Goal: Task Accomplishment & Management: Use online tool/utility

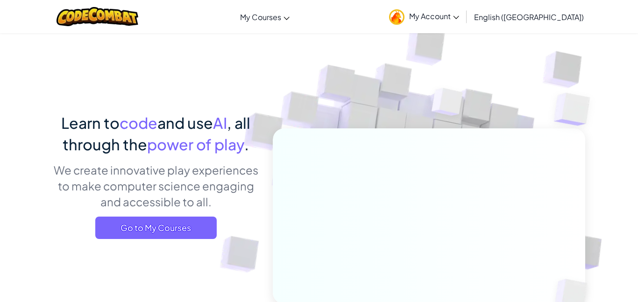
click at [464, 27] on link "My Account" at bounding box center [423, 16] width 79 height 29
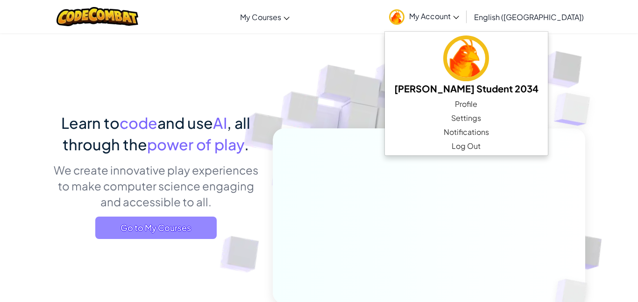
click at [187, 222] on span "Go to My Courses" at bounding box center [155, 228] width 121 height 22
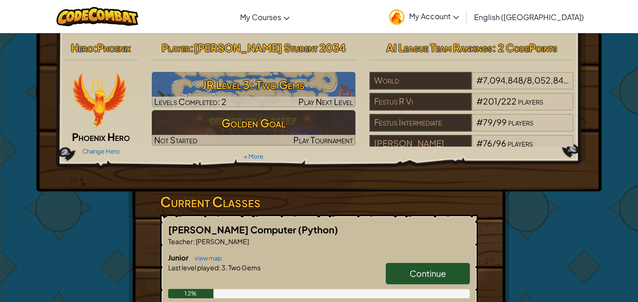
click at [439, 270] on span "Continue" at bounding box center [427, 273] width 36 height 11
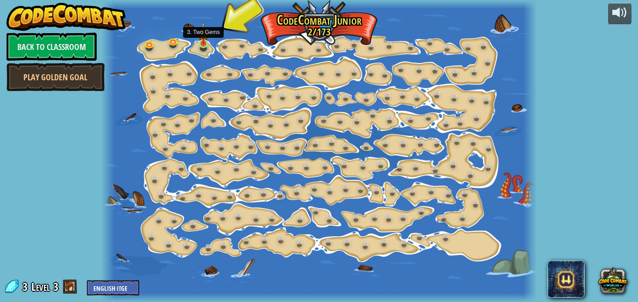
click at [207, 43] on img at bounding box center [203, 32] width 10 height 23
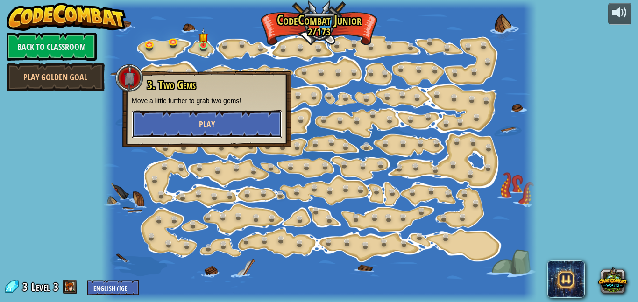
click at [218, 113] on button "Play" at bounding box center [207, 124] width 150 height 28
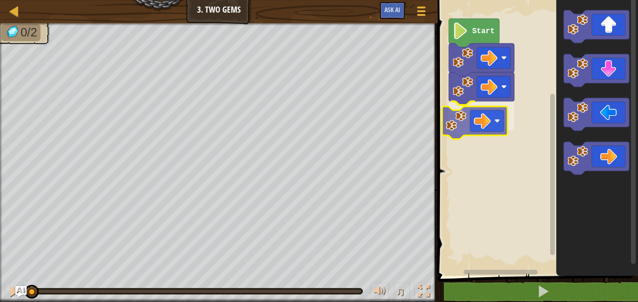
click at [481, 120] on div "Start" at bounding box center [536, 135] width 203 height 281
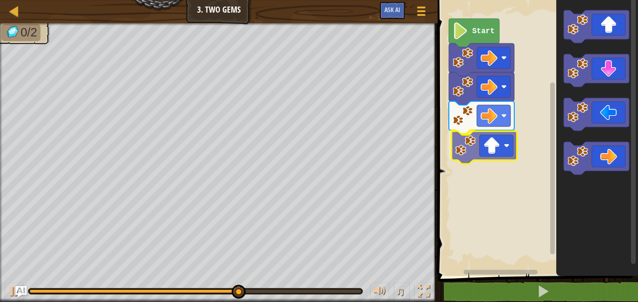
click at [481, 135] on div "Start" at bounding box center [536, 135] width 203 height 281
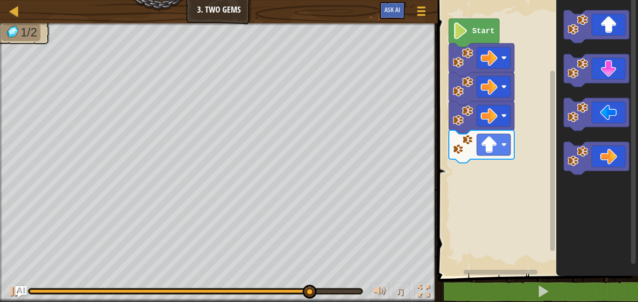
click at [590, 137] on icon "Blockly Workspace" at bounding box center [597, 135] width 82 height 281
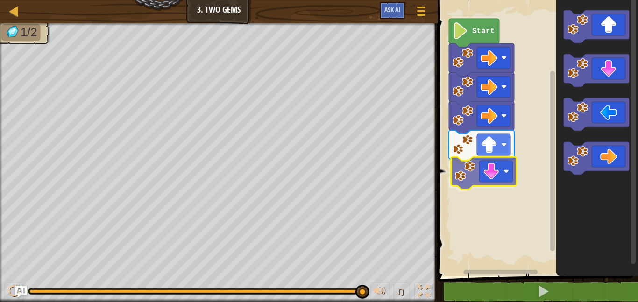
click at [479, 183] on div "Start" at bounding box center [536, 135] width 203 height 281
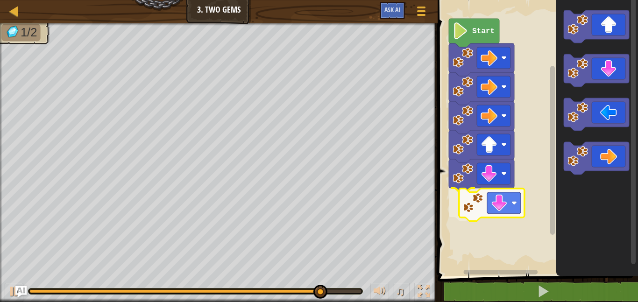
click at [483, 208] on div "Start" at bounding box center [536, 135] width 203 height 281
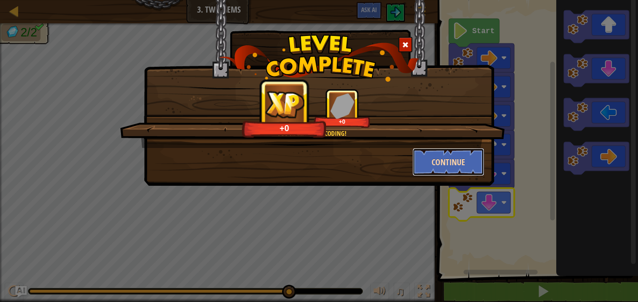
click at [425, 158] on button "Continue" at bounding box center [448, 162] width 72 height 28
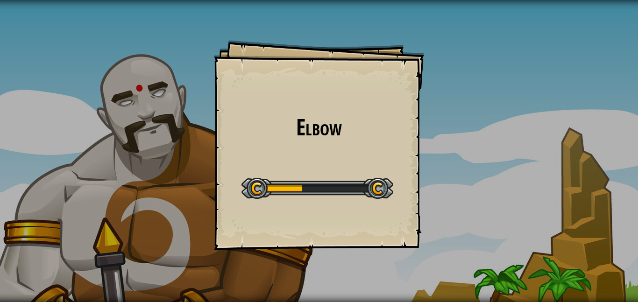
drag, startPoint x: 399, startPoint y: 177, endPoint x: 416, endPoint y: 187, distance: 20.1
click at [415, 186] on div "Elbow Goals Start Level Error loading from server. Try refreshing the page. You…" at bounding box center [319, 145] width 210 height 210
click at [426, 194] on div "Elbow Goals Start Level Error loading from server. Try refreshing the page. You…" at bounding box center [319, 151] width 638 height 302
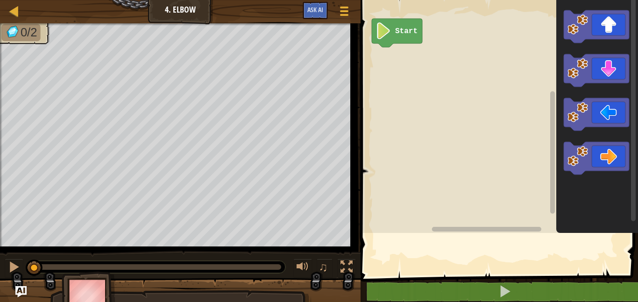
click at [431, 196] on rect "Blockly Workspace" at bounding box center [498, 114] width 280 height 238
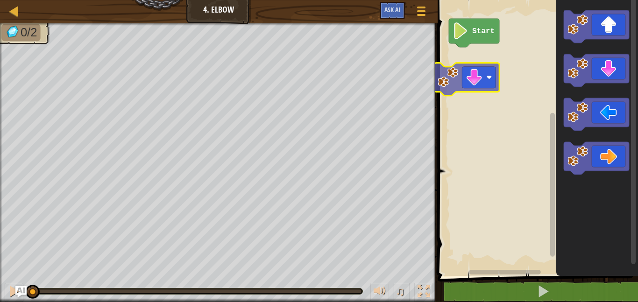
click at [468, 80] on div "Start" at bounding box center [536, 135] width 203 height 281
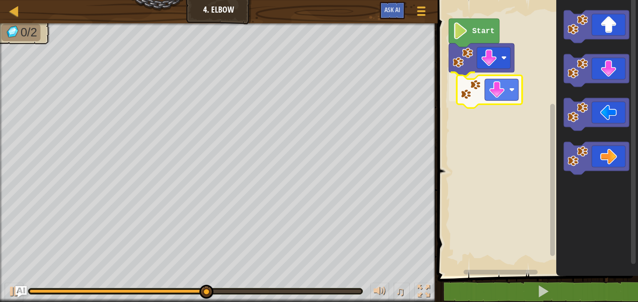
click at [505, 91] on div "Start" at bounding box center [536, 135] width 203 height 281
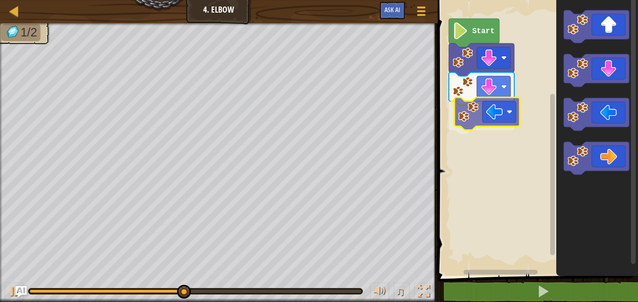
click at [482, 115] on div "Start" at bounding box center [536, 135] width 203 height 281
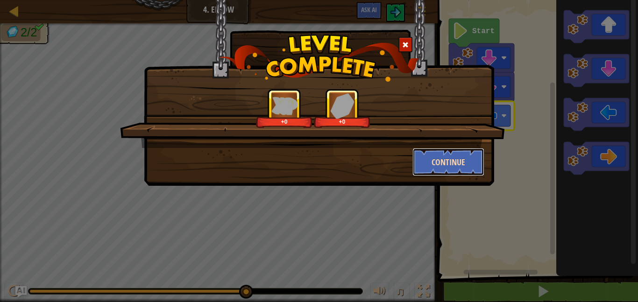
click at [420, 165] on button "Continue" at bounding box center [448, 162] width 72 height 28
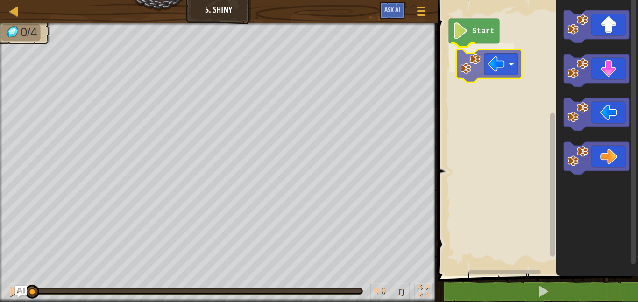
click at [479, 60] on div "Start" at bounding box center [536, 135] width 203 height 281
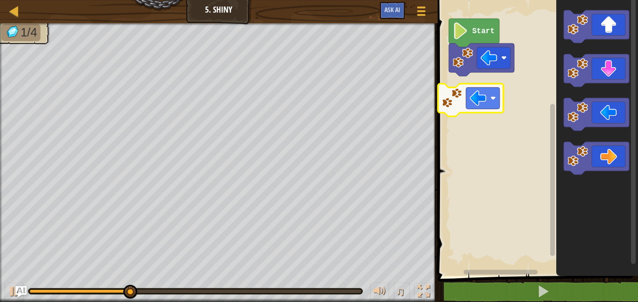
click at [465, 116] on div "Start" at bounding box center [536, 135] width 203 height 281
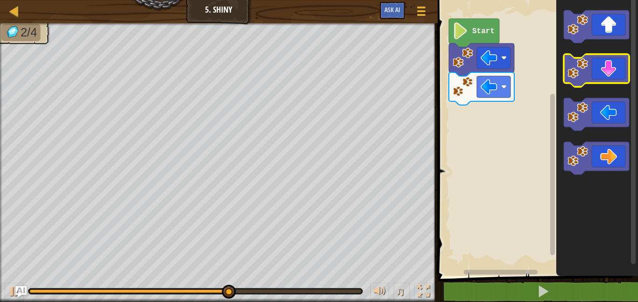
click at [596, 63] on icon "Blockly Workspace" at bounding box center [597, 135] width 82 height 281
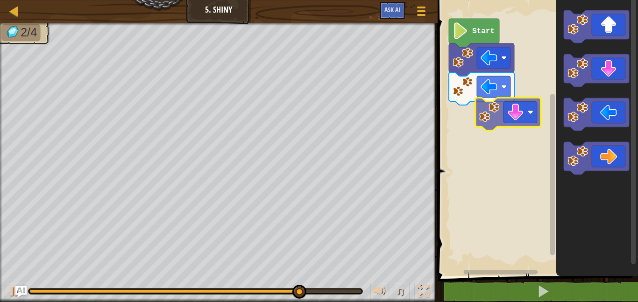
click at [499, 107] on div "Start" at bounding box center [536, 135] width 203 height 281
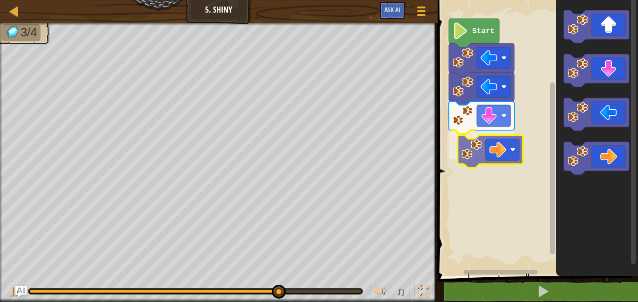
click at [508, 153] on div "Start" at bounding box center [536, 135] width 203 height 281
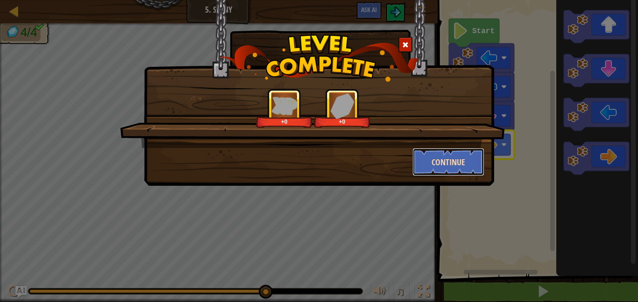
click at [451, 159] on button "Continue" at bounding box center [448, 162] width 72 height 28
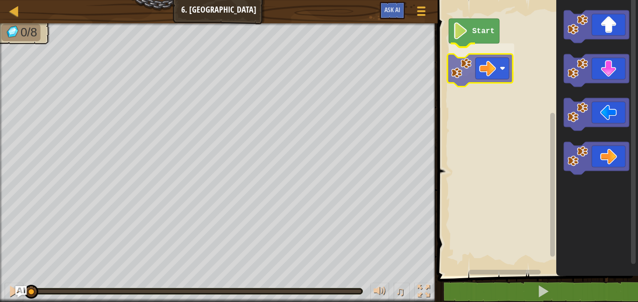
click at [494, 78] on div "Start" at bounding box center [536, 135] width 203 height 281
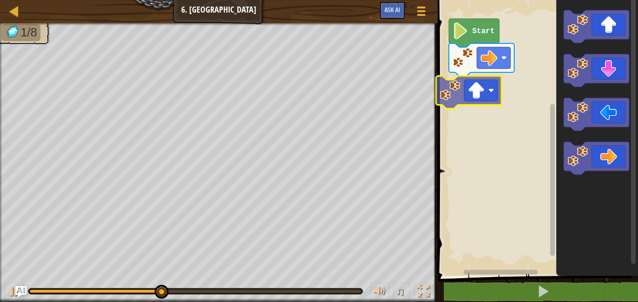
click at [471, 86] on div "Start" at bounding box center [536, 135] width 203 height 281
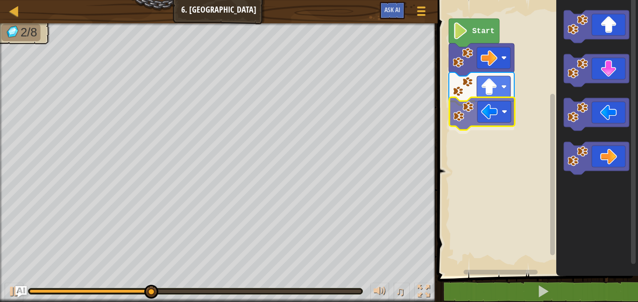
click at [472, 110] on div "Start" at bounding box center [536, 135] width 203 height 281
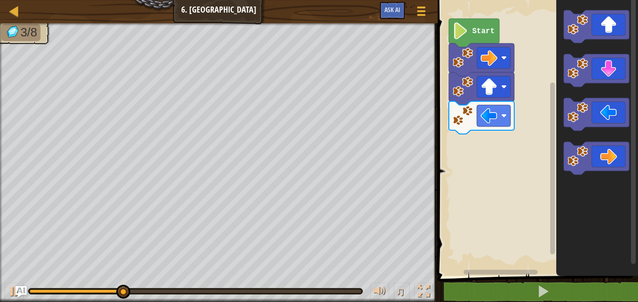
click at [538, 136] on div "Start" at bounding box center [536, 135] width 203 height 281
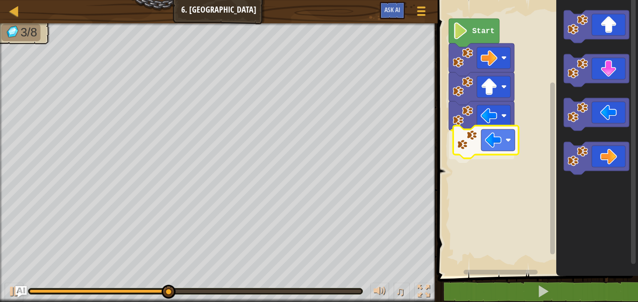
click at [483, 147] on div "Start" at bounding box center [536, 135] width 203 height 281
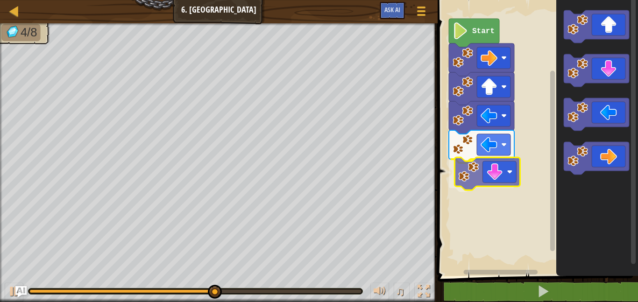
click at [471, 188] on div "Start" at bounding box center [536, 135] width 203 height 281
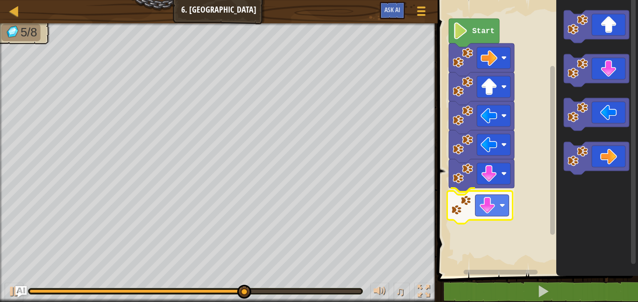
click at [476, 208] on div "Start" at bounding box center [536, 135] width 203 height 281
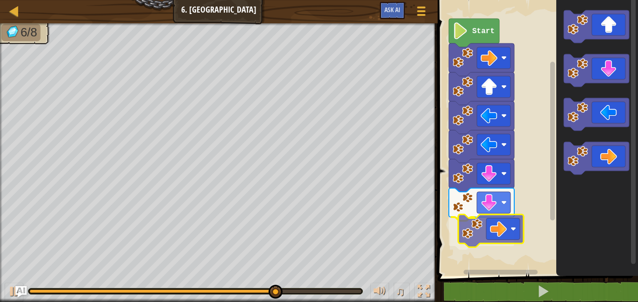
click at [487, 221] on div "Start" at bounding box center [536, 135] width 203 height 281
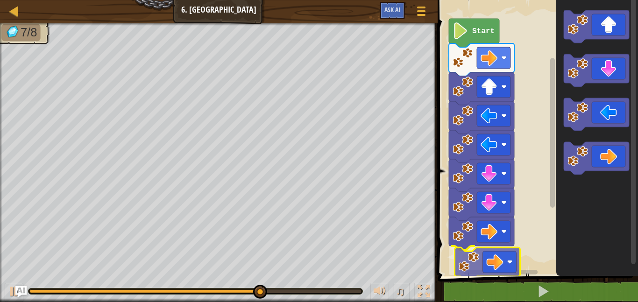
click at [489, 267] on div "Start" at bounding box center [536, 135] width 203 height 281
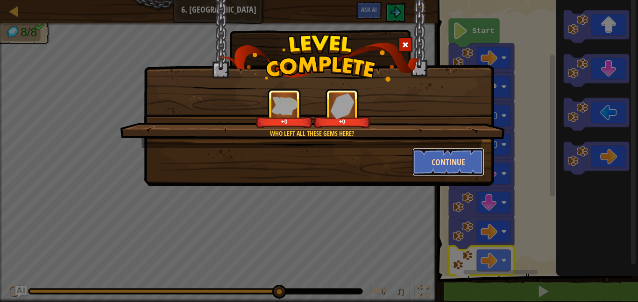
click at [419, 152] on button "Continue" at bounding box center [448, 162] width 72 height 28
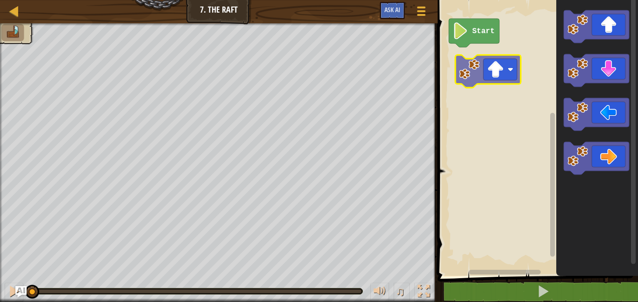
click at [485, 71] on div "Start" at bounding box center [536, 135] width 203 height 281
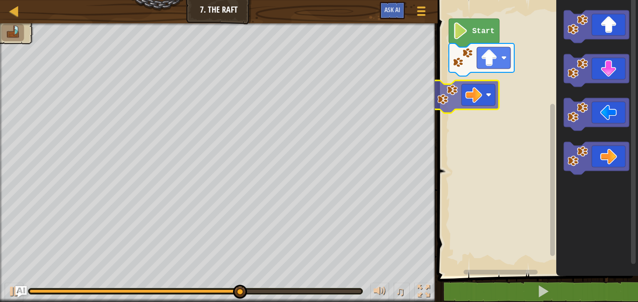
click at [467, 94] on div "Start" at bounding box center [536, 135] width 203 height 281
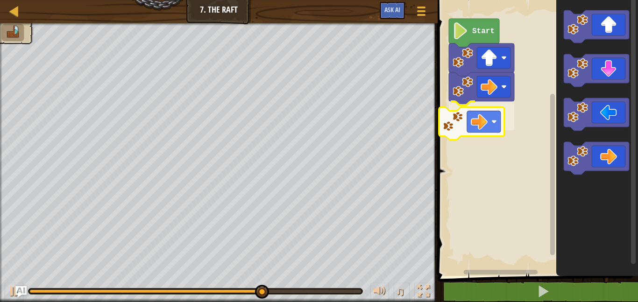
click at [474, 128] on div "Start" at bounding box center [536, 135] width 203 height 281
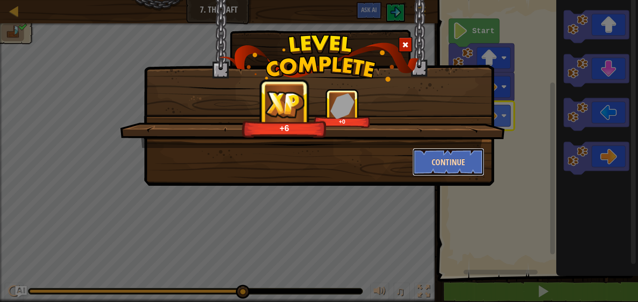
click at [437, 165] on button "Continue" at bounding box center [448, 162] width 72 height 28
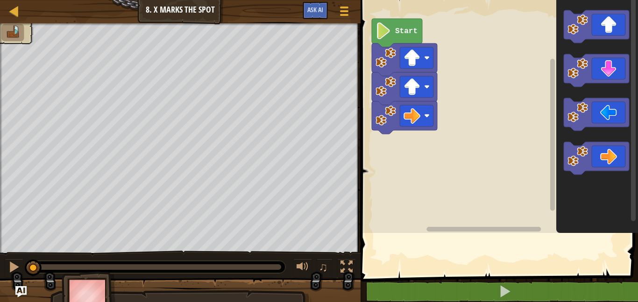
click at [314, 129] on div "Map Junior 8. X Marks the Spot Game Menu Ask AI 1 ההההההההההההההההההההההההההההה…" at bounding box center [319, 151] width 638 height 302
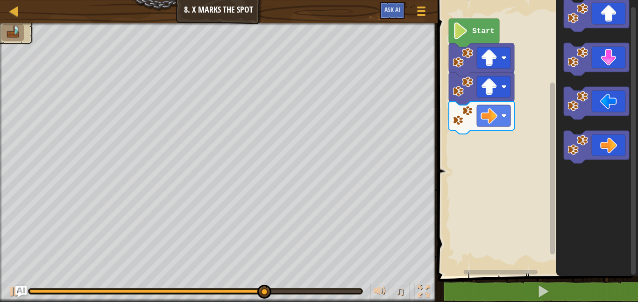
click at [618, 105] on icon "Blockly Workspace" at bounding box center [597, 135] width 82 height 281
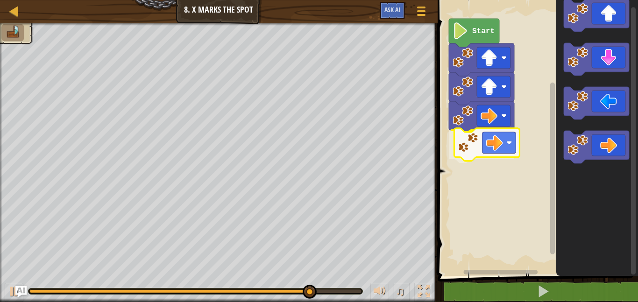
click at [500, 150] on div "Start" at bounding box center [536, 135] width 203 height 281
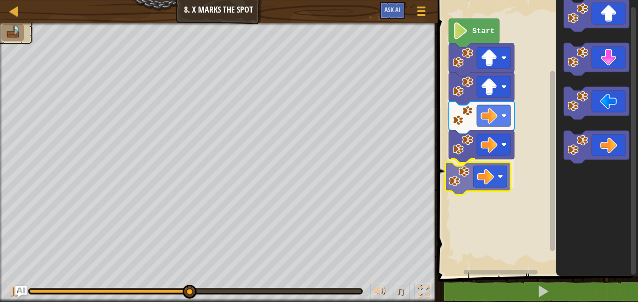
click at [475, 192] on div "Start" at bounding box center [536, 135] width 203 height 281
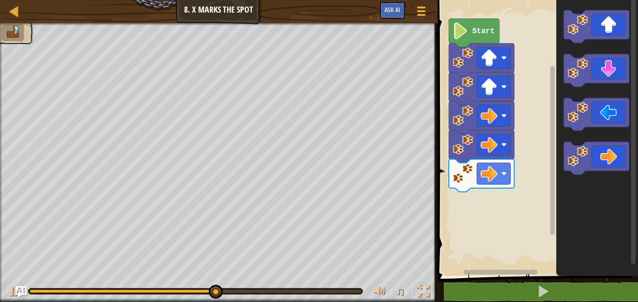
click at [506, 138] on div "Start" at bounding box center [536, 135] width 203 height 281
click at [573, 93] on icon "Blockly Workspace" at bounding box center [597, 135] width 82 height 281
click at [567, 90] on icon "Blockly Workspace" at bounding box center [597, 135] width 82 height 281
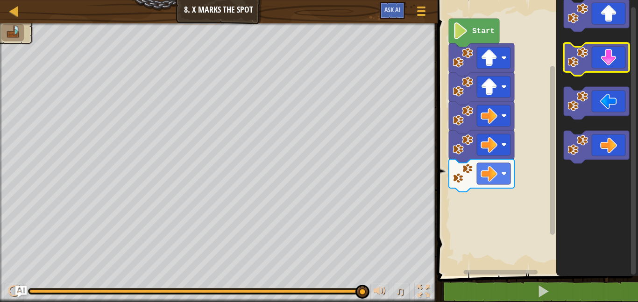
click at [617, 62] on g "Blockly Workspace" at bounding box center [595, 59] width 65 height 33
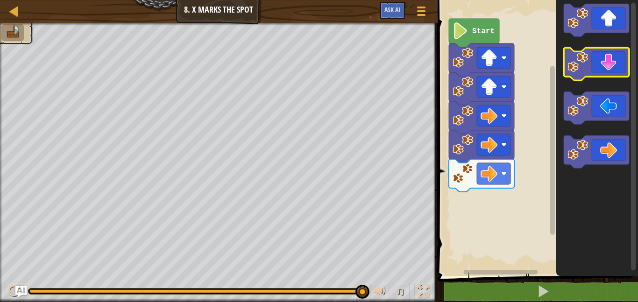
click at [581, 65] on g "Blockly Workspace" at bounding box center [595, 64] width 65 height 33
click at [581, 65] on image "Blockly Workspace" at bounding box center [577, 62] width 21 height 21
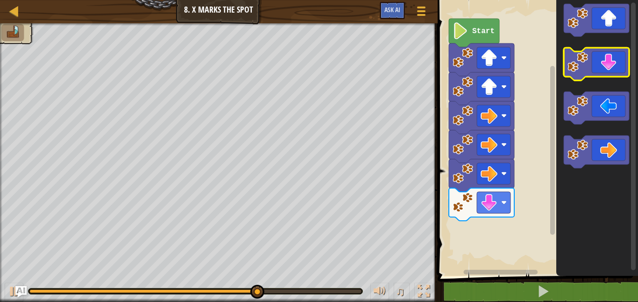
click at [582, 72] on icon "Blockly Workspace" at bounding box center [595, 64] width 65 height 33
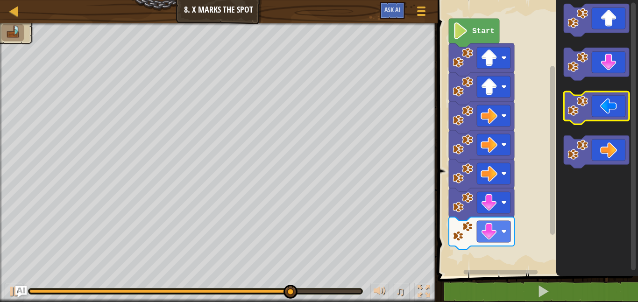
click at [578, 112] on image "Blockly Workspace" at bounding box center [577, 106] width 21 height 21
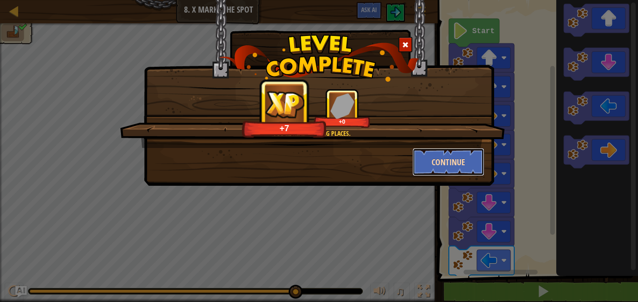
click at [453, 169] on button "Continue" at bounding box center [448, 162] width 72 height 28
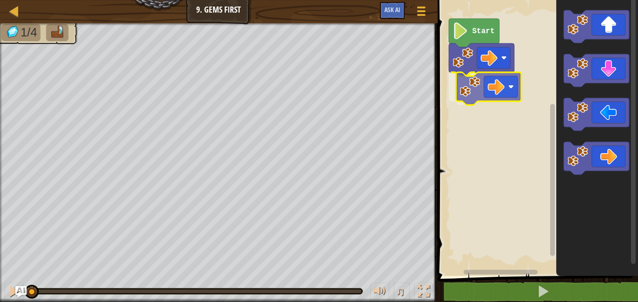
click at [493, 80] on div "Start" at bounding box center [536, 135] width 203 height 281
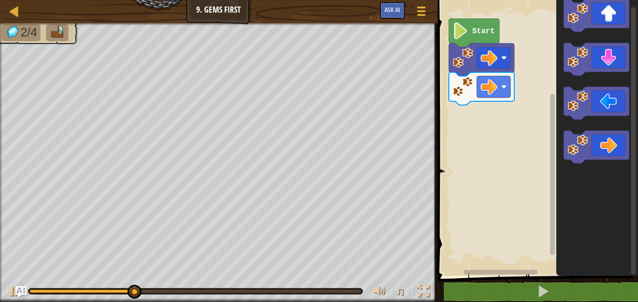
click at [586, 31] on icon "Blockly Workspace" at bounding box center [597, 135] width 82 height 281
click at [585, 23] on icon "Blockly Workspace" at bounding box center [595, 15] width 65 height 33
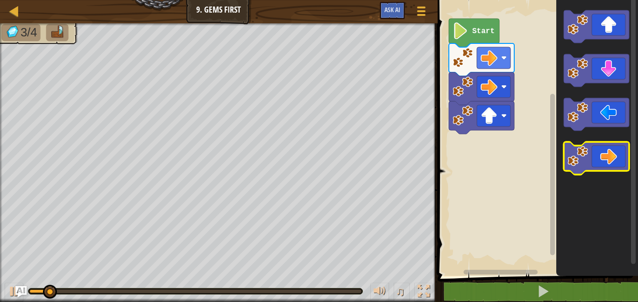
click at [601, 148] on g "Blockly Workspace" at bounding box center [595, 92] width 65 height 164
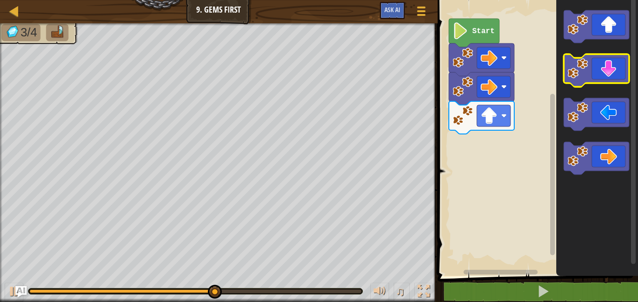
click at [611, 79] on icon "Blockly Workspace" at bounding box center [595, 70] width 65 height 33
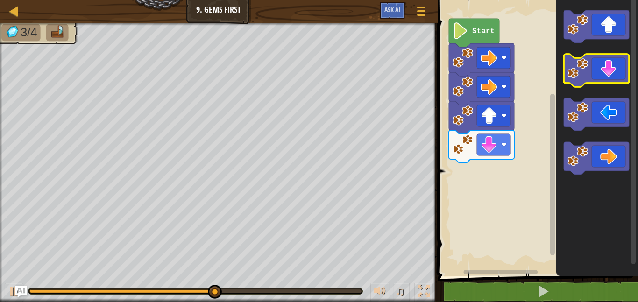
click at [611, 79] on icon "Blockly Workspace" at bounding box center [595, 70] width 65 height 33
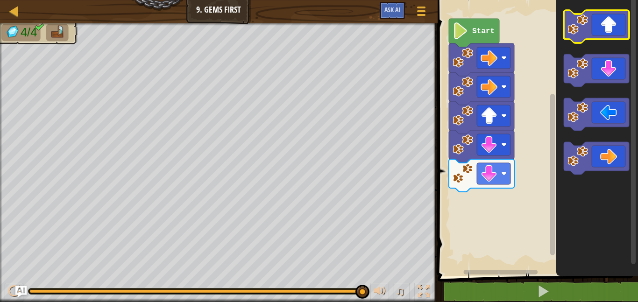
click at [618, 40] on rect "Blockly Workspace" at bounding box center [595, 26] width 65 height 33
click at [621, 36] on icon "Blockly Workspace" at bounding box center [595, 26] width 65 height 33
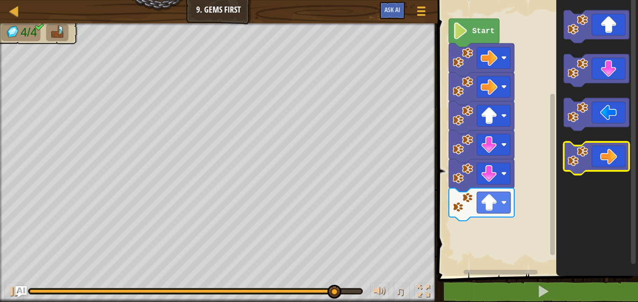
click at [606, 153] on icon "Blockly Workspace" at bounding box center [595, 158] width 65 height 33
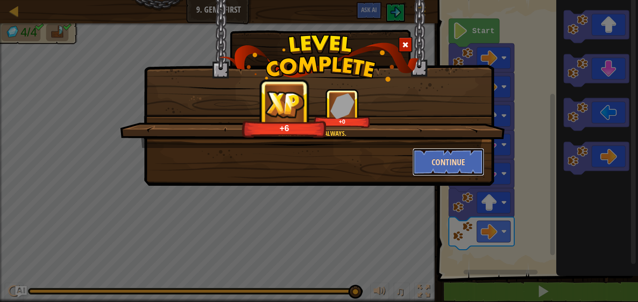
click at [454, 151] on button "Continue" at bounding box center [448, 162] width 72 height 28
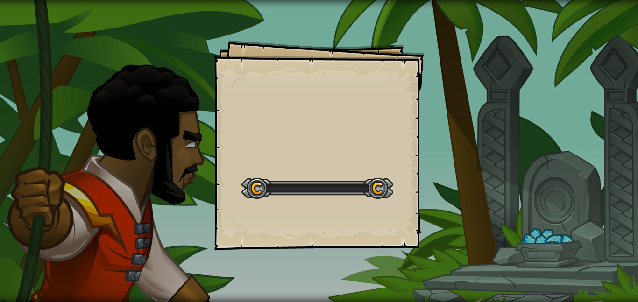
click at [444, 162] on div "Goals Start Level Error loading from server. Try refreshing the page. You'll ne…" at bounding box center [319, 151] width 638 height 302
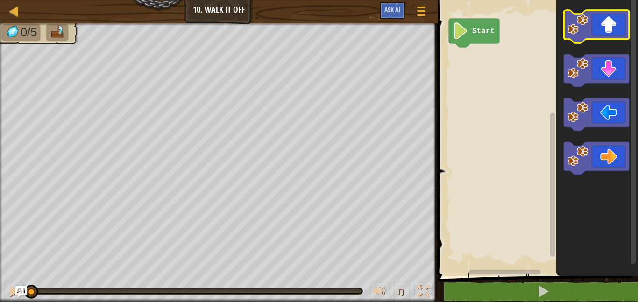
click at [603, 29] on icon "Blockly Workspace" at bounding box center [595, 26] width 65 height 33
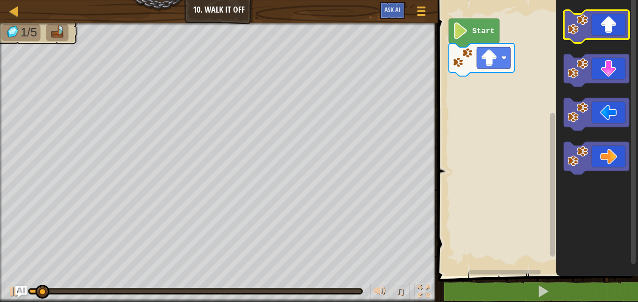
click at [604, 33] on icon "Blockly Workspace" at bounding box center [595, 26] width 65 height 33
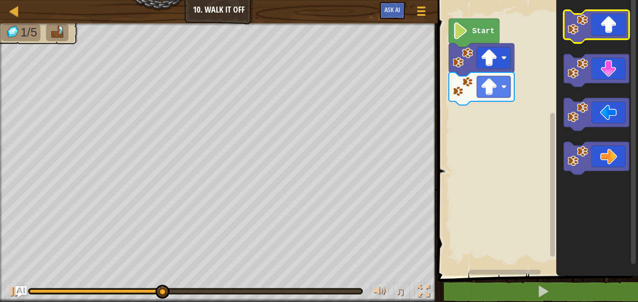
click at [587, 29] on image "Blockly Workspace" at bounding box center [577, 24] width 21 height 21
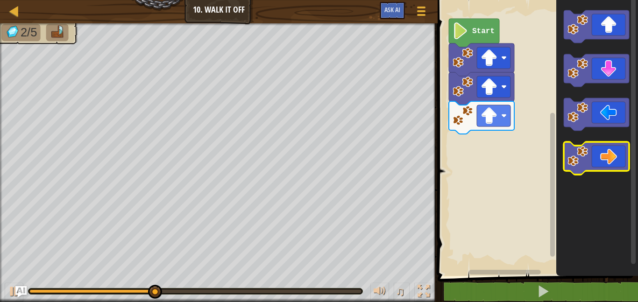
click at [588, 161] on icon "Blockly Workspace" at bounding box center [595, 158] width 65 height 33
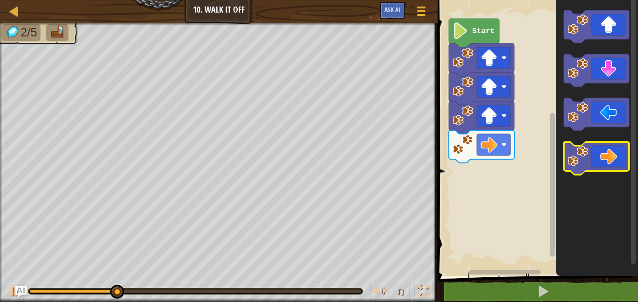
click at [588, 161] on icon "Blockly Workspace" at bounding box center [595, 158] width 65 height 33
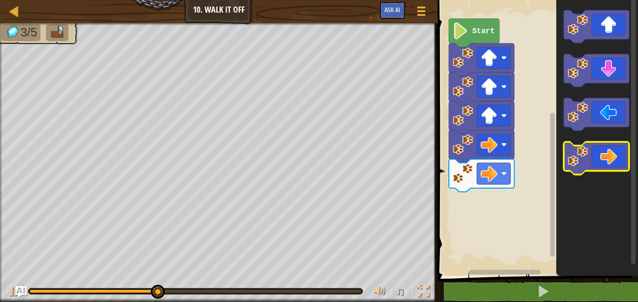
click at [592, 162] on icon "Blockly Workspace" at bounding box center [595, 158] width 65 height 33
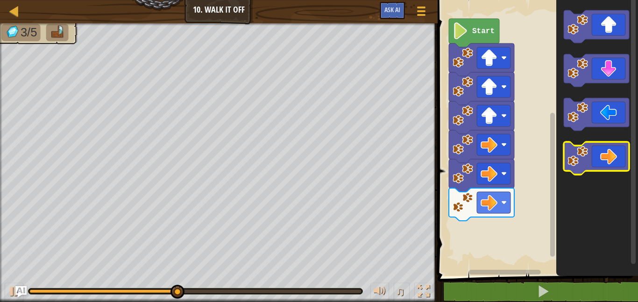
click at [592, 162] on icon "Blockly Workspace" at bounding box center [595, 158] width 65 height 33
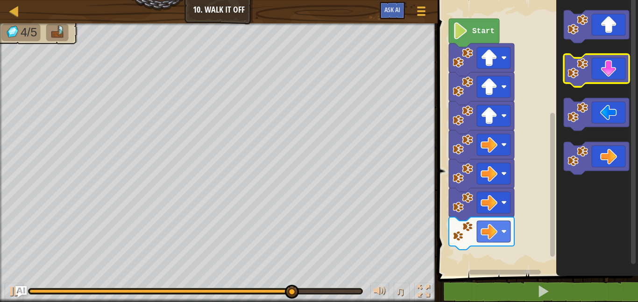
click at [583, 76] on image "Blockly Workspace" at bounding box center [577, 68] width 21 height 21
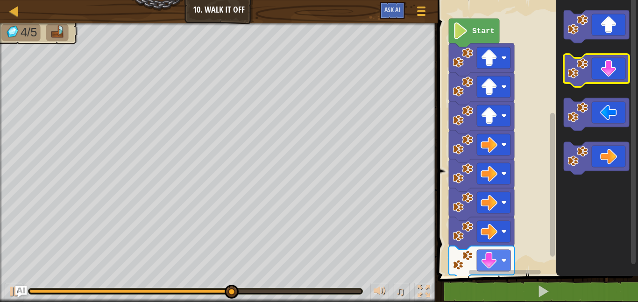
click at [583, 76] on image "Blockly Workspace" at bounding box center [577, 68] width 21 height 21
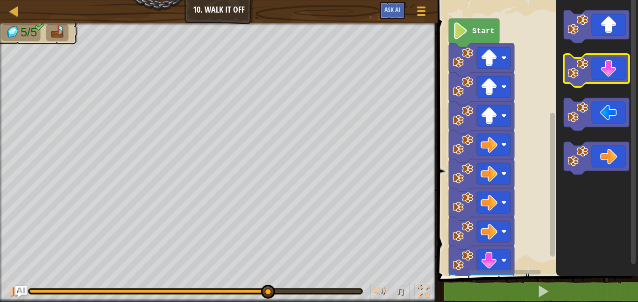
click at [583, 76] on image "Blockly Workspace" at bounding box center [577, 68] width 21 height 21
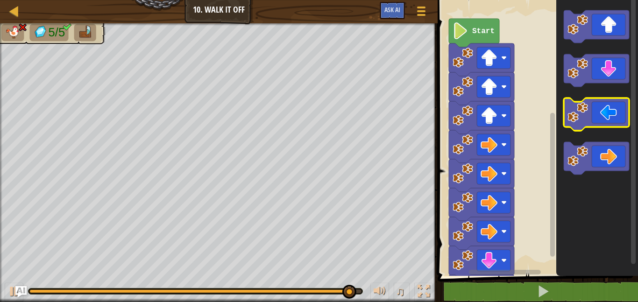
click at [577, 120] on image "Blockly Workspace" at bounding box center [577, 112] width 21 height 21
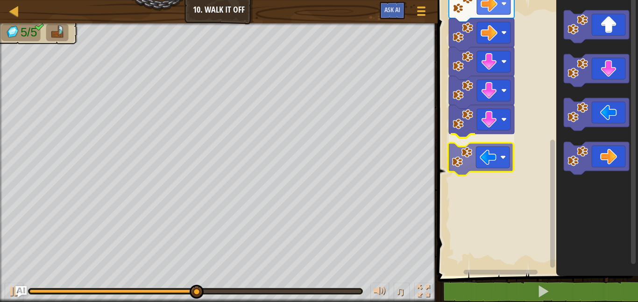
click at [469, 169] on div "Start" at bounding box center [536, 135] width 203 height 281
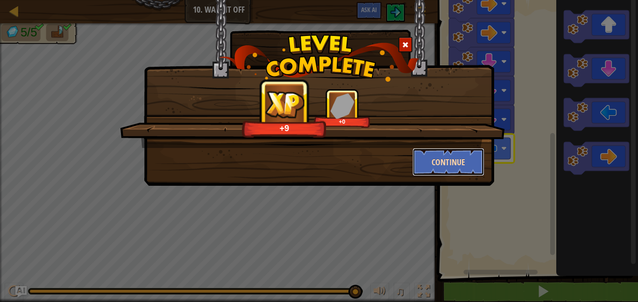
click at [428, 162] on button "Continue" at bounding box center [448, 162] width 72 height 28
